Goal: Transaction & Acquisition: Purchase product/service

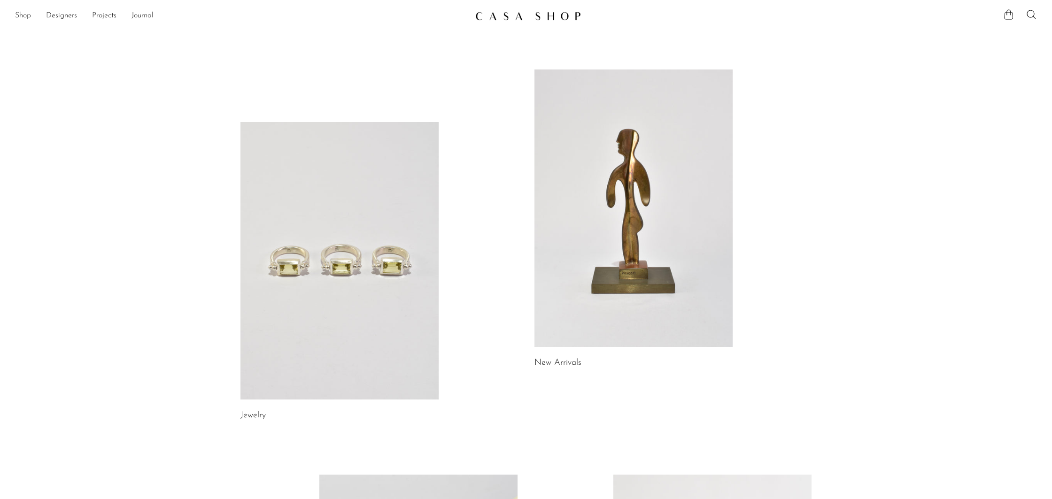
click at [22, 15] on link "Shop" at bounding box center [23, 16] width 16 height 12
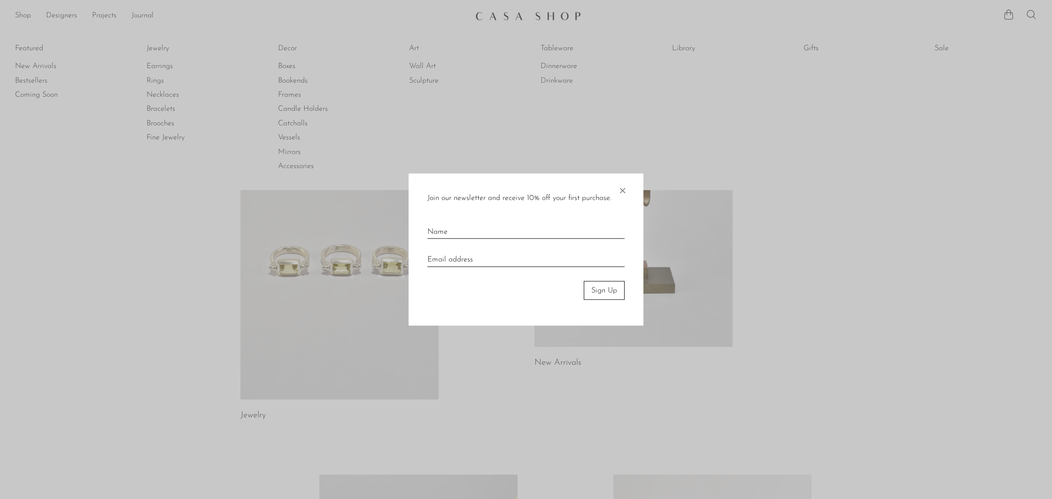
click at [623, 187] on span "×" at bounding box center [622, 188] width 9 height 30
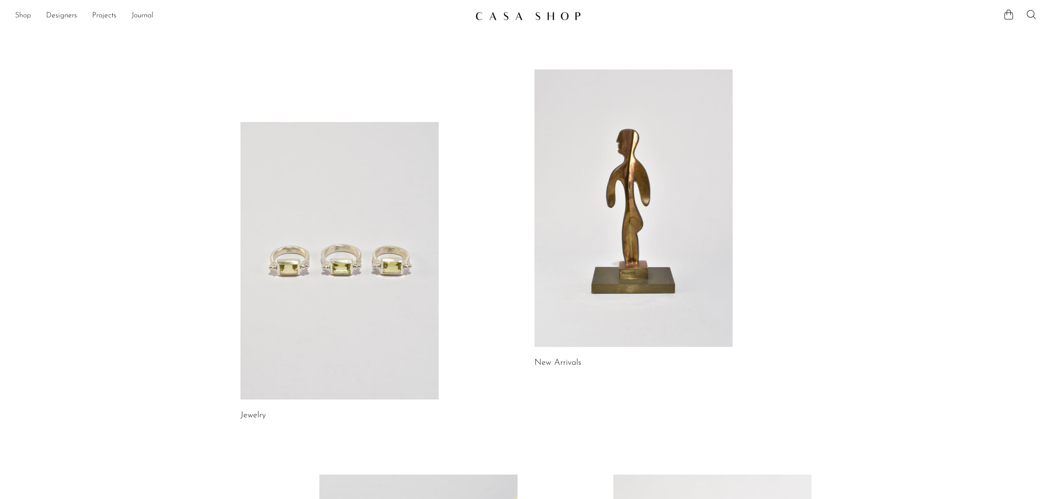
click at [23, 15] on link "Shop" at bounding box center [23, 16] width 16 height 12
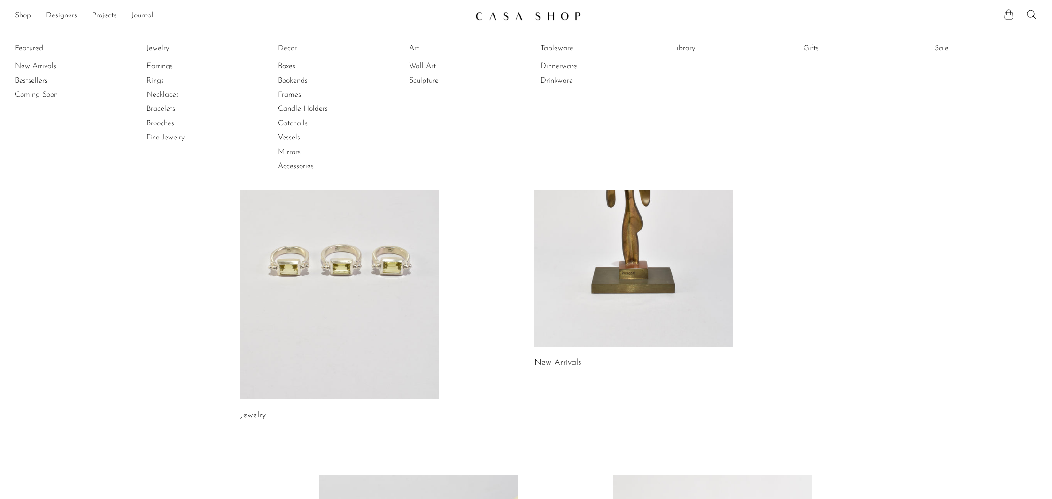
click at [426, 66] on link "Wall Art" at bounding box center [444, 66] width 70 height 10
